Goal: Task Accomplishment & Management: Manage account settings

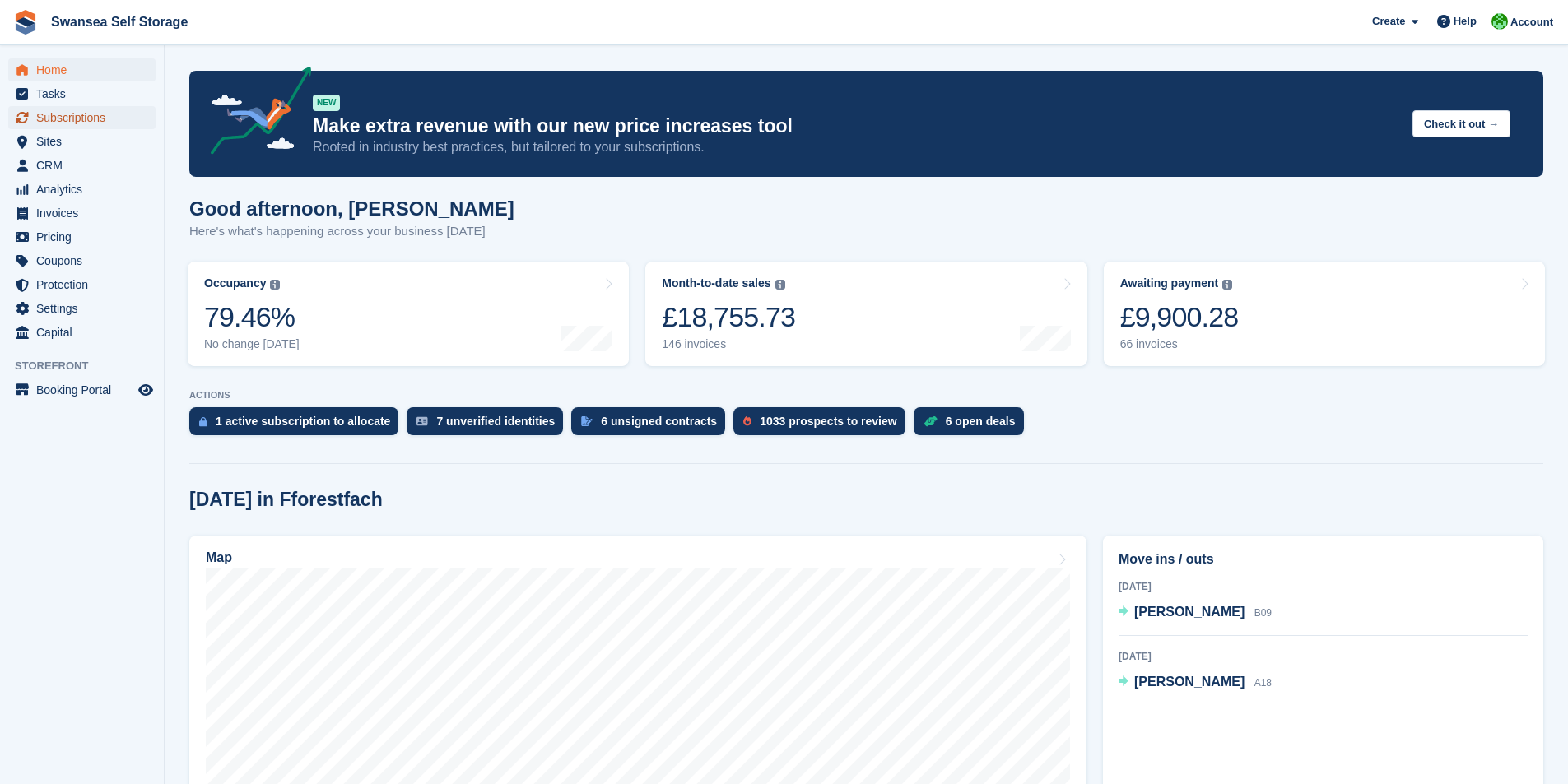
click at [74, 128] on span "Subscriptions" at bounding box center [85, 117] width 99 height 23
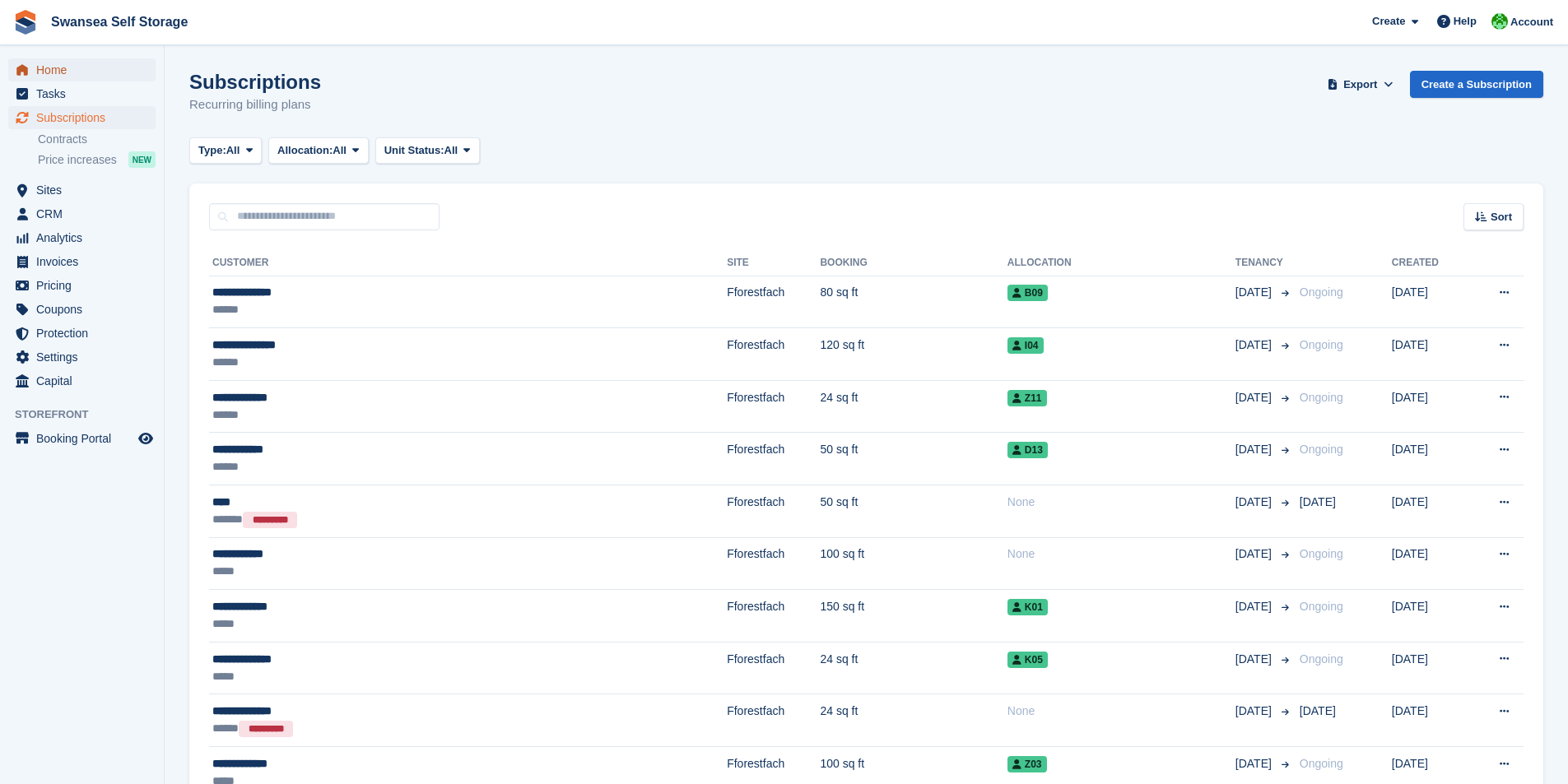
click at [58, 61] on span "Home" at bounding box center [85, 70] width 99 height 23
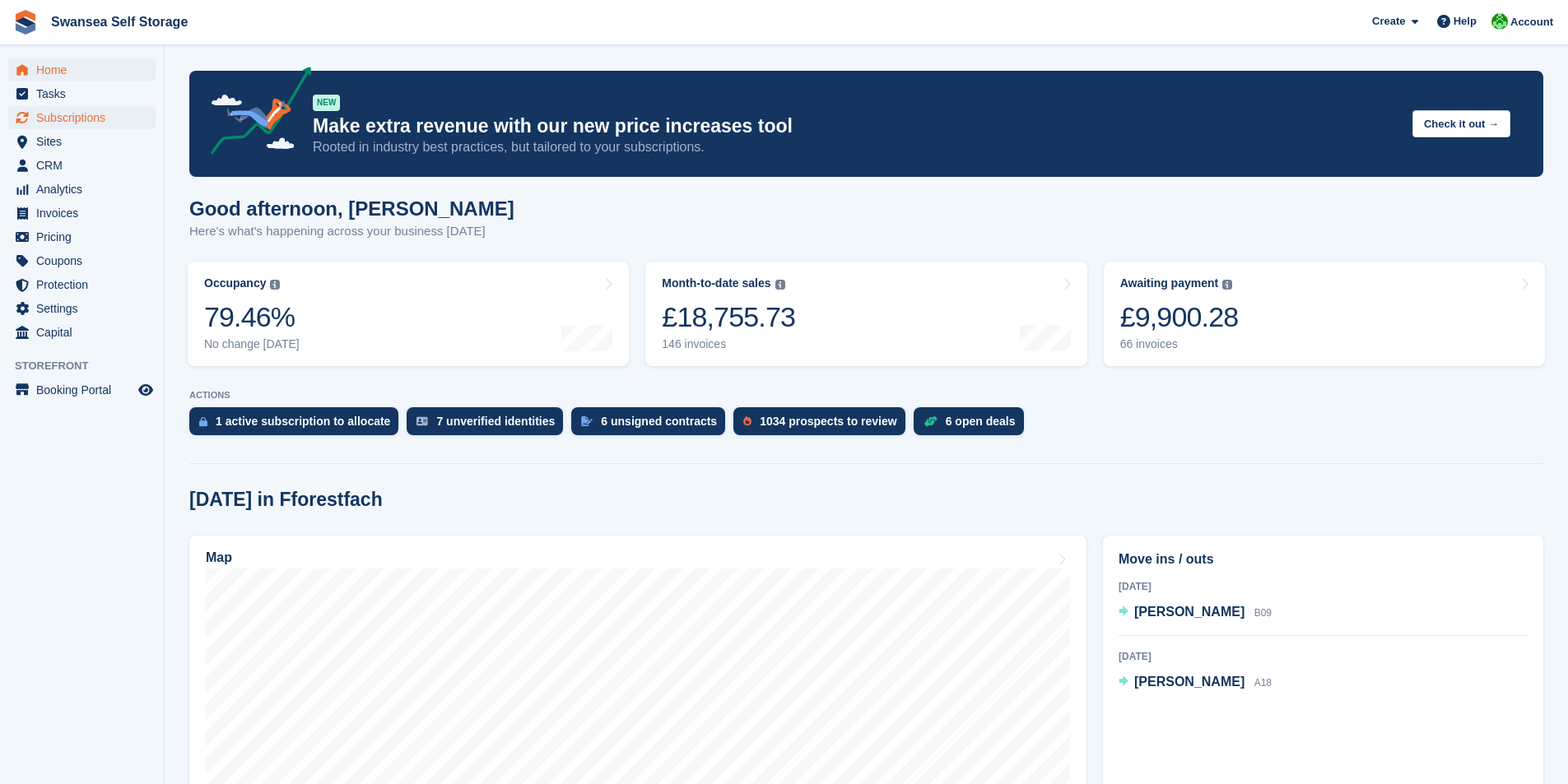
click at [91, 117] on ul "Subscriptions Subscriptions" at bounding box center [81, 117] width 164 height 24
click at [89, 99] on span "Tasks" at bounding box center [85, 94] width 99 height 23
click at [63, 121] on span "Subscriptions" at bounding box center [85, 117] width 99 height 23
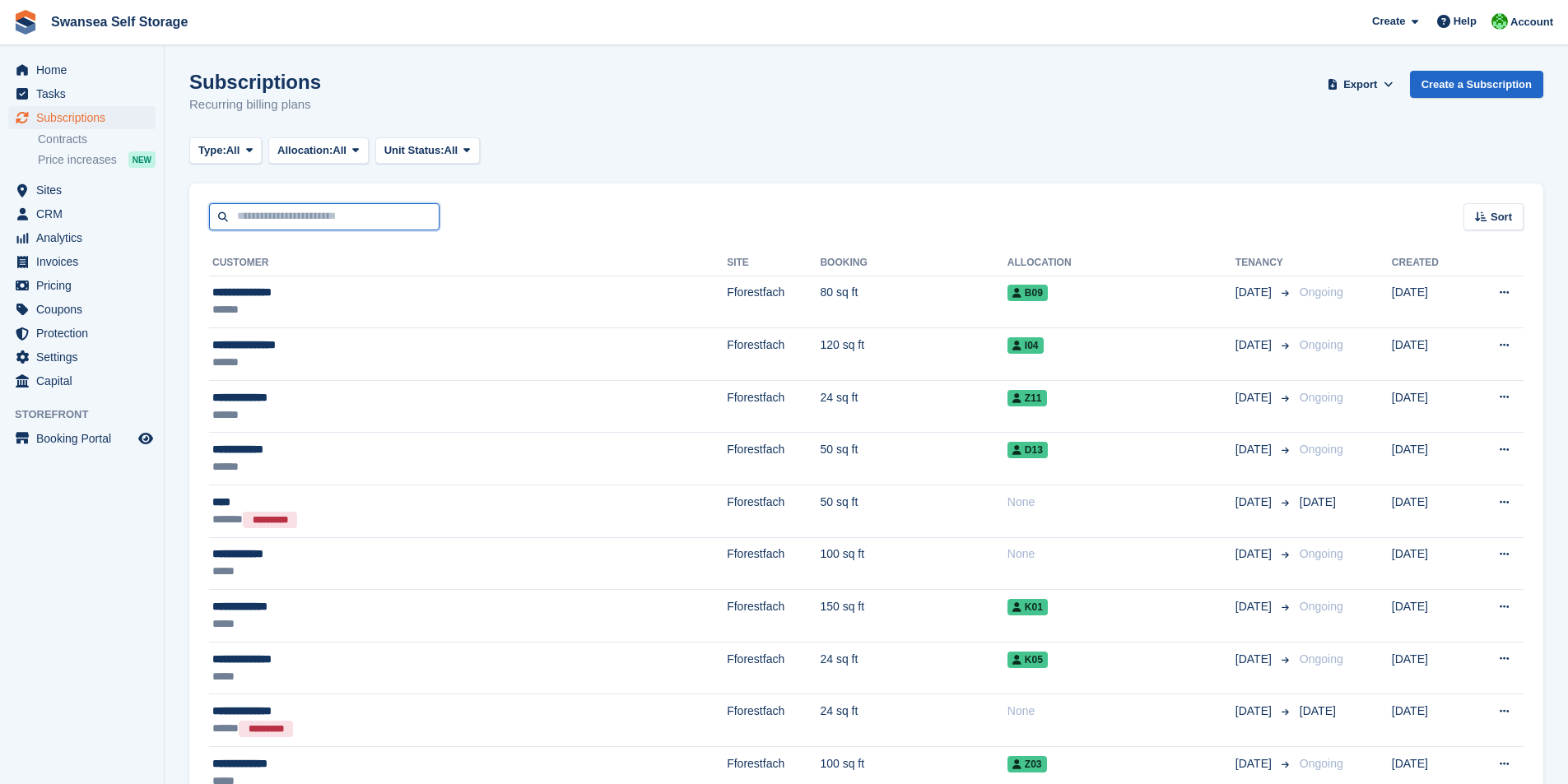
click at [274, 223] on input "text" at bounding box center [324, 217] width 231 height 27
type input "********"
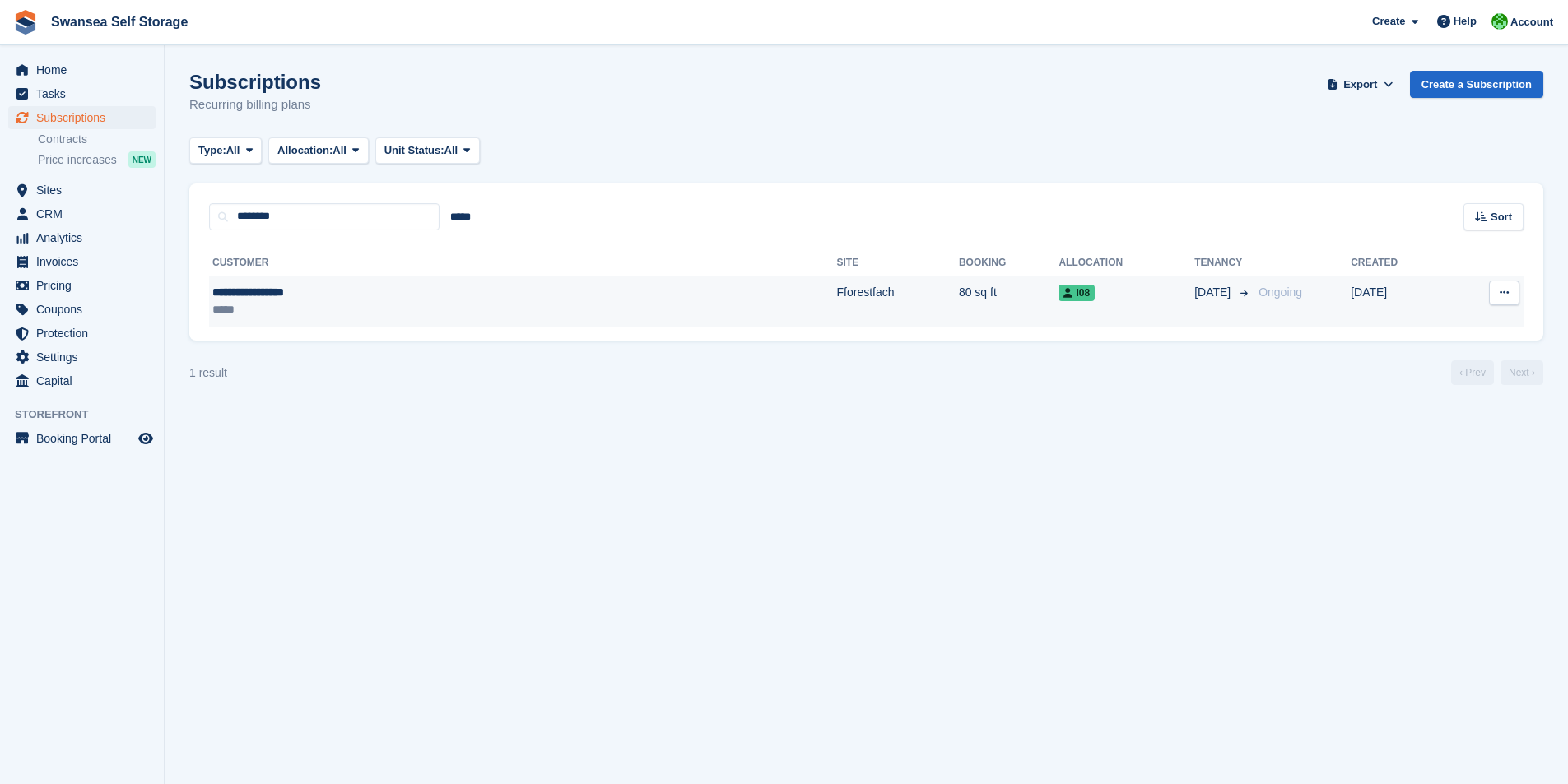
click at [837, 303] on td "Fforestfach" at bounding box center [897, 301] width 122 height 52
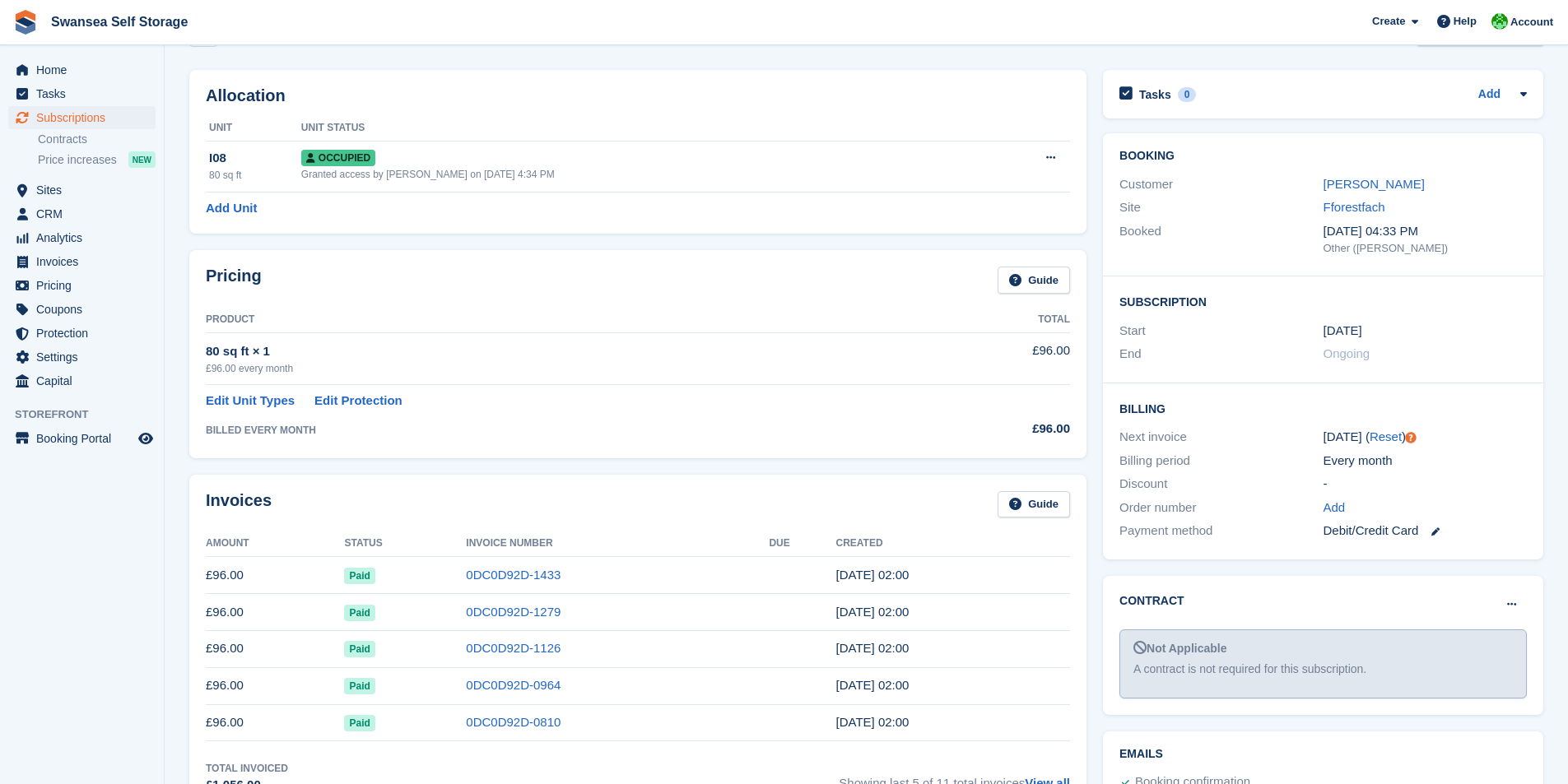
scroll to position [14, 0]
